Goal: Transaction & Acquisition: Obtain resource

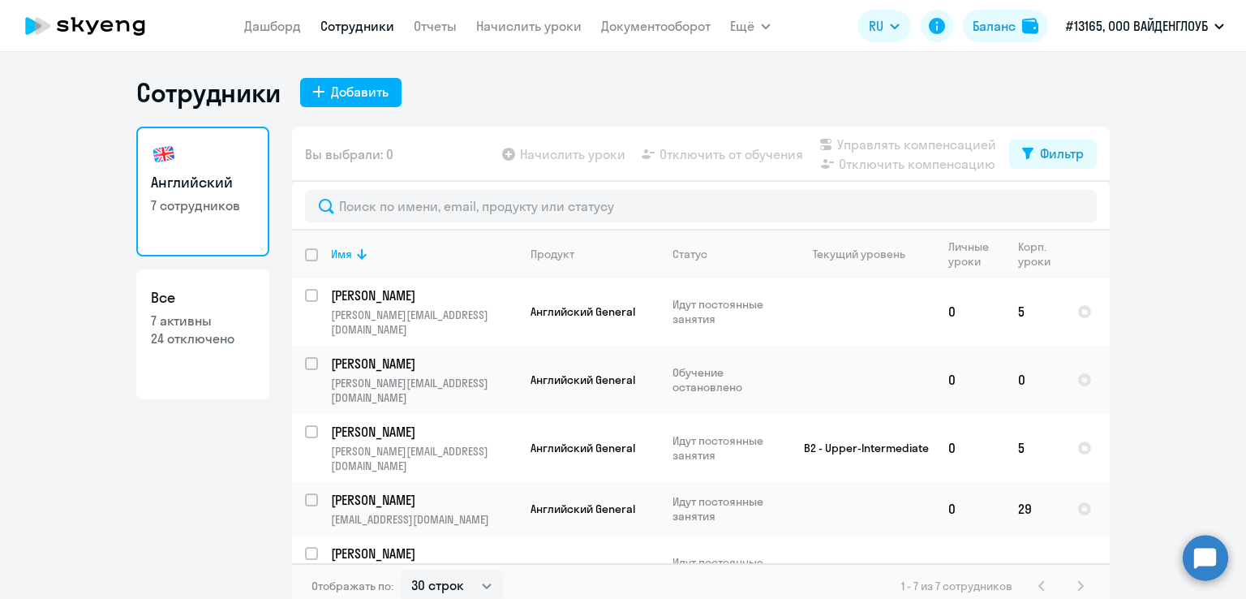
select select "30"
click at [414, 24] on link "Отчеты" at bounding box center [435, 26] width 43 height 16
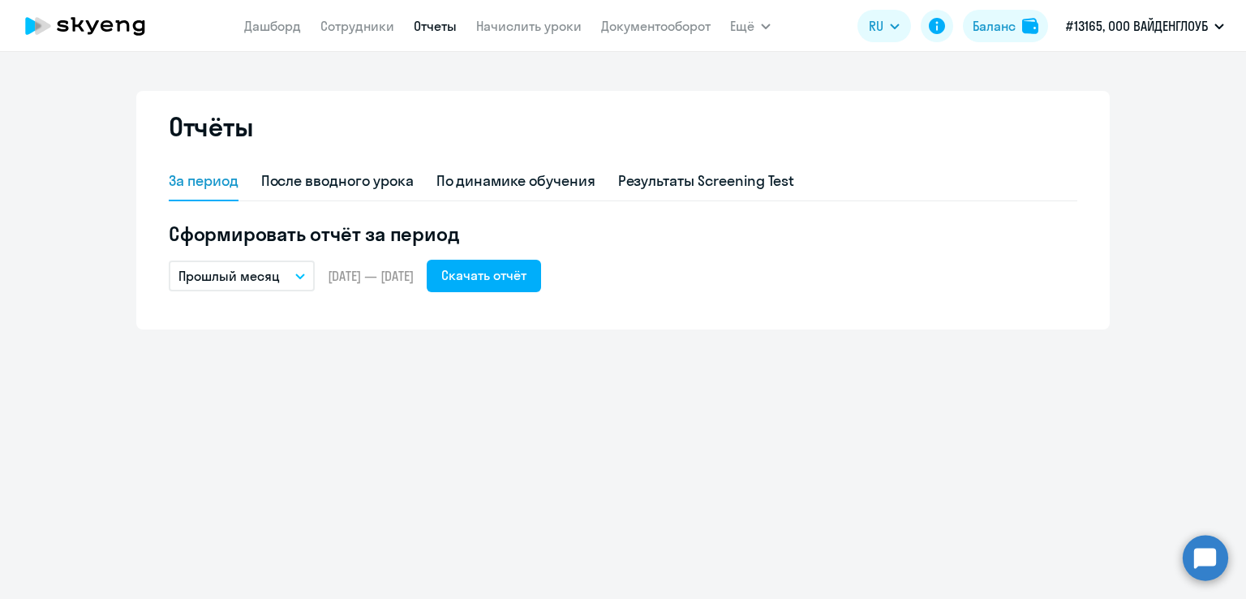
click at [247, 280] on p "Прошлый месяц" at bounding box center [228, 275] width 101 height 19
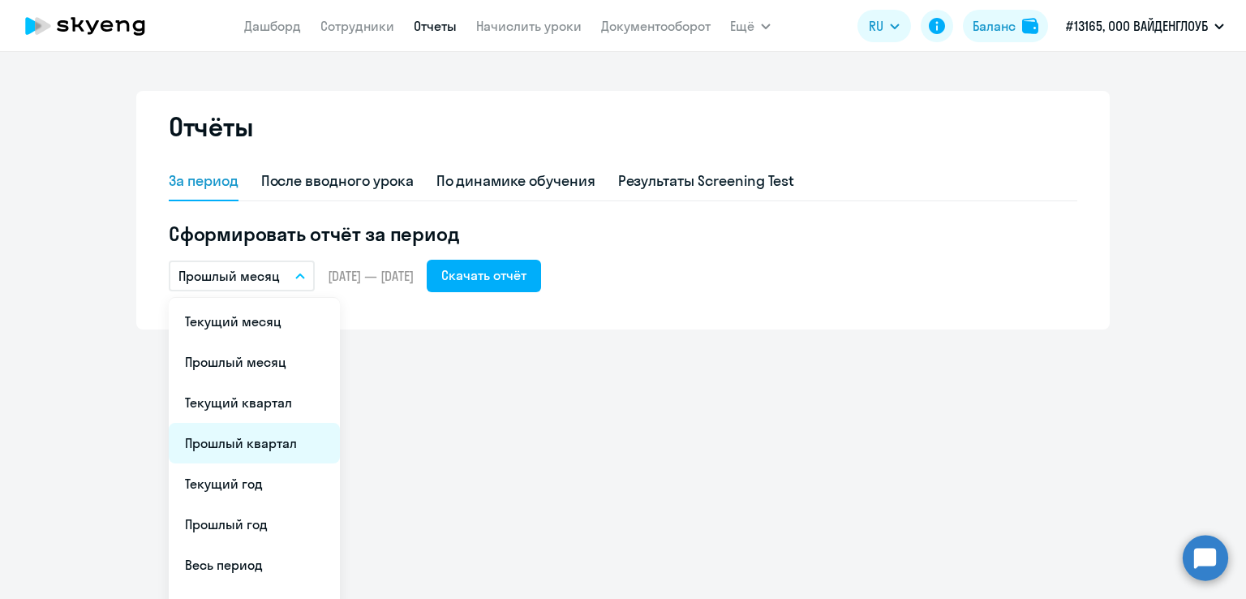
click at [229, 444] on li "Прошлый квартал" at bounding box center [254, 443] width 171 height 41
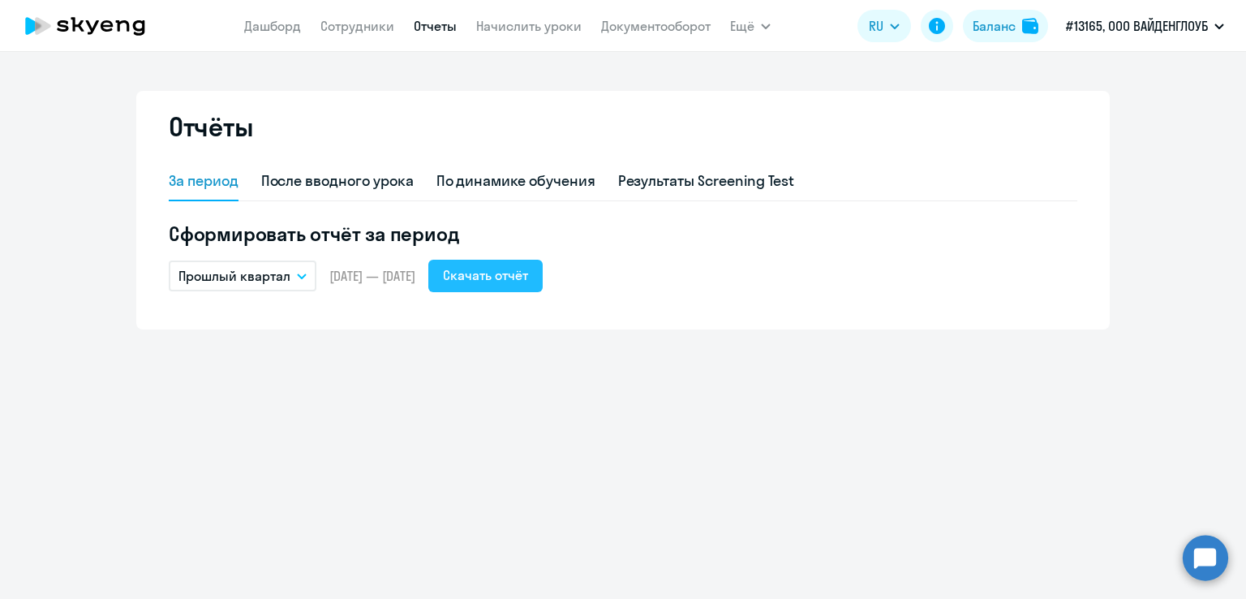
click at [513, 277] on div "Скачать отчёт" at bounding box center [485, 274] width 85 height 19
click at [632, 28] on link "Документооборот" at bounding box center [655, 26] width 109 height 16
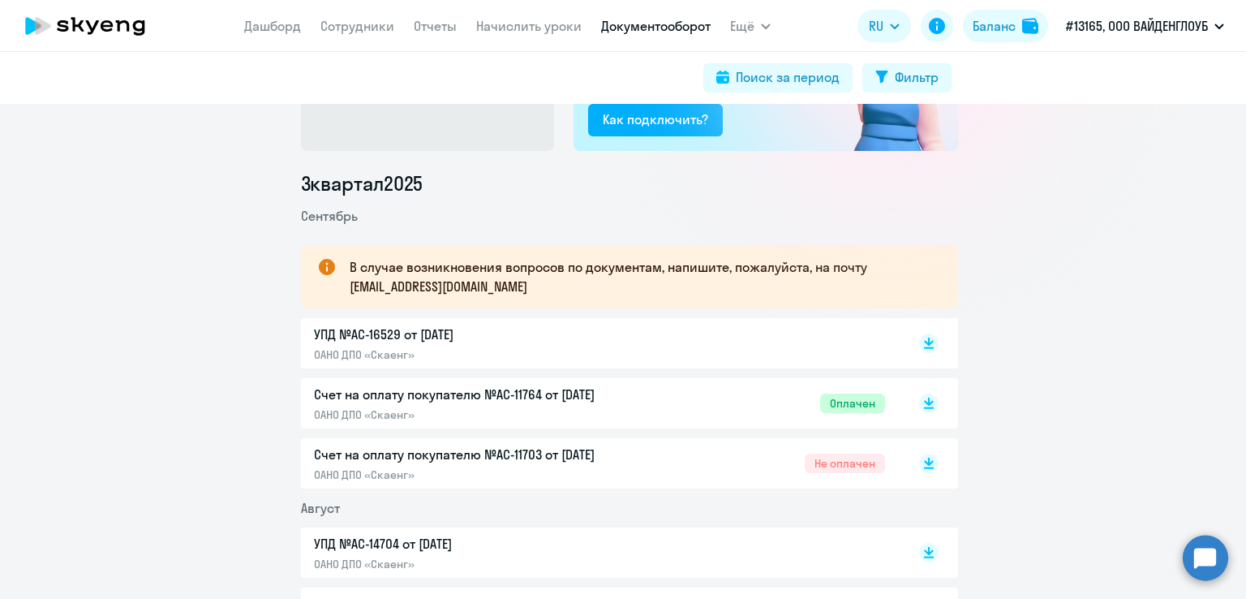
scroll to position [159, 0]
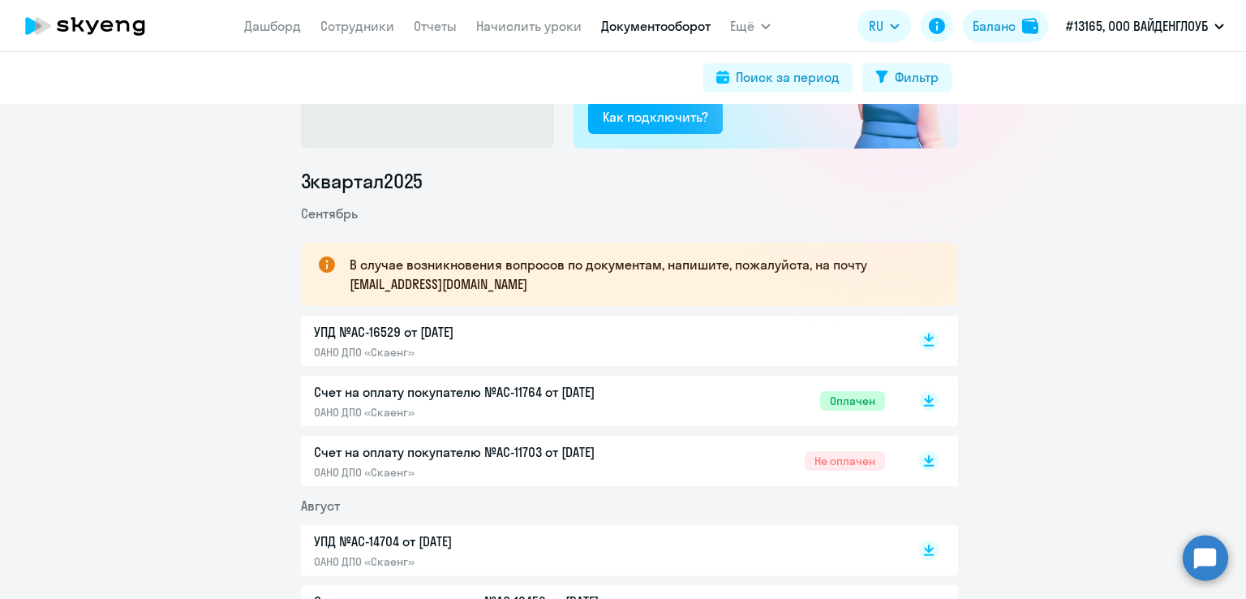
click at [921, 343] on icon at bounding box center [928, 340] width 19 height 19
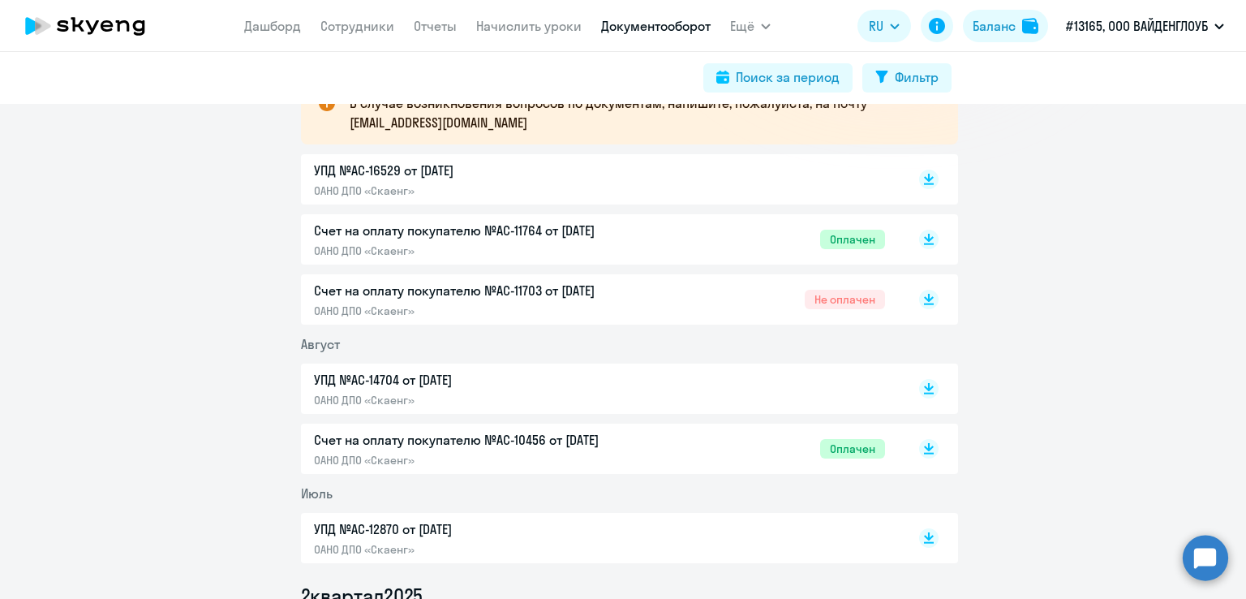
scroll to position [321, 0]
click at [919, 384] on rect at bounding box center [928, 387] width 19 height 19
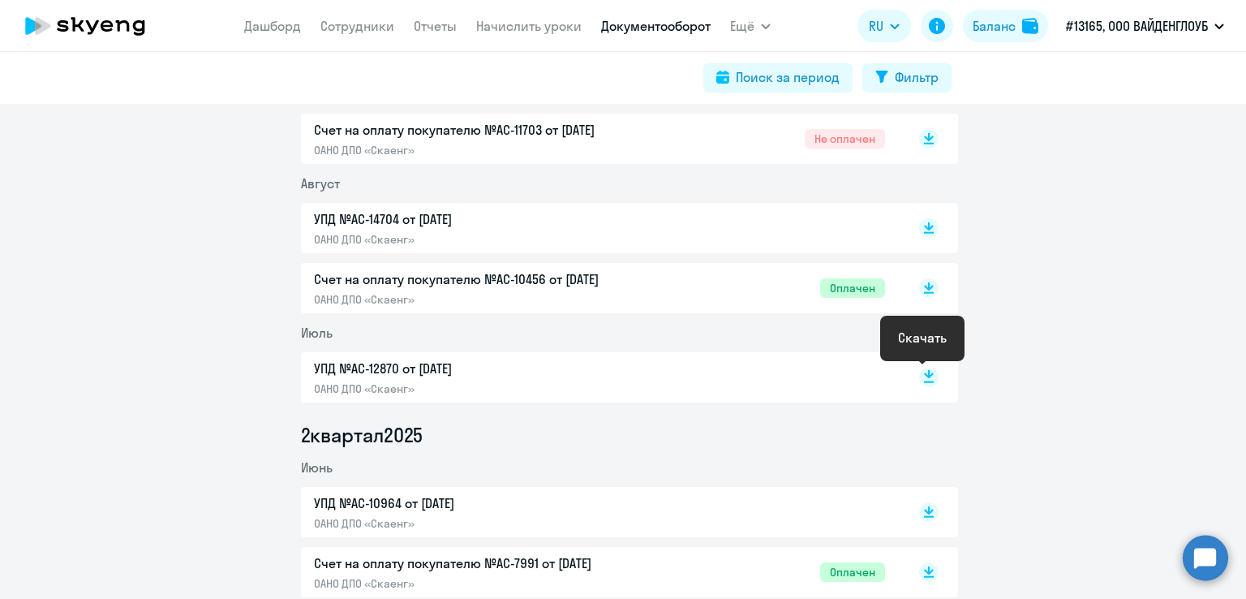
click at [924, 374] on icon at bounding box center [929, 374] width 10 height 8
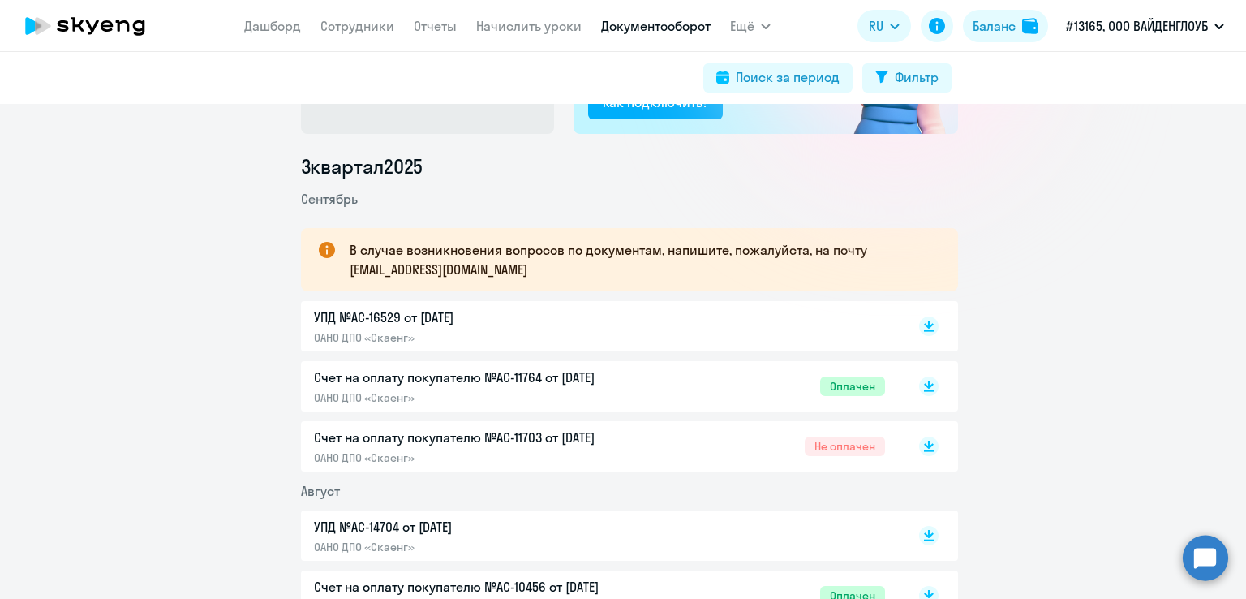
scroll to position [173, 0]
click at [478, 323] on p "УПД №AC-16529 от [DATE]" at bounding box center [484, 317] width 341 height 19
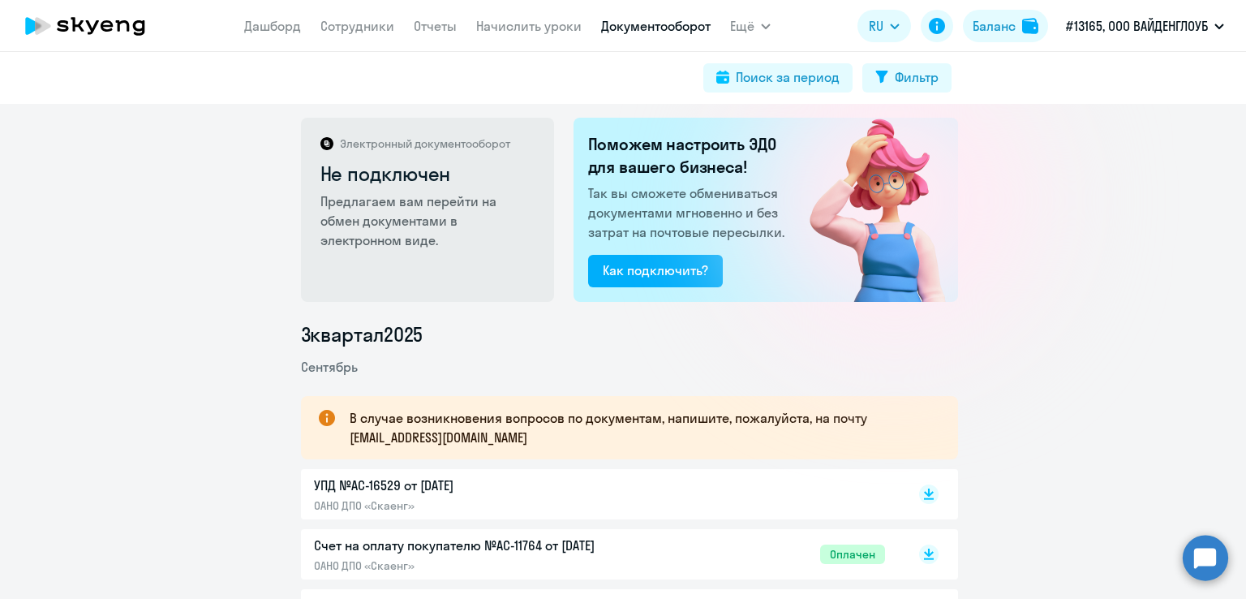
scroll to position [0, 0]
